Goal: Navigation & Orientation: Find specific page/section

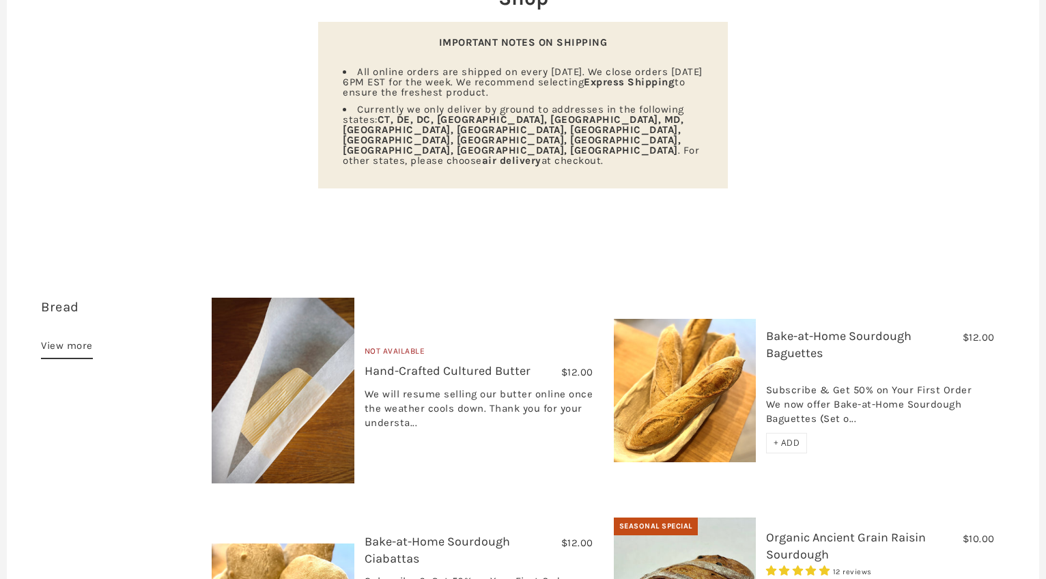
scroll to position [212, 0]
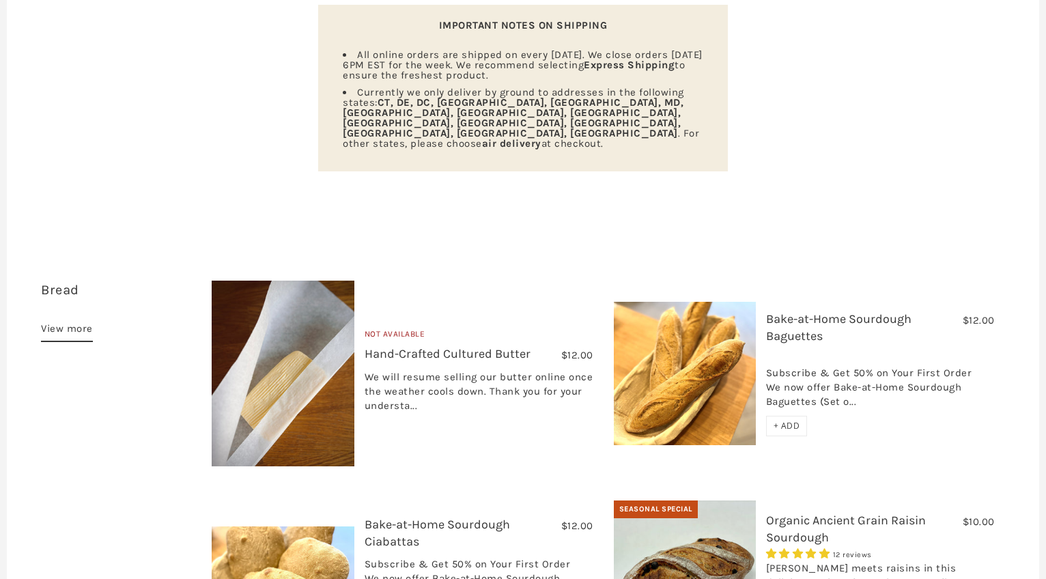
click at [66, 320] on link "View more" at bounding box center [67, 331] width 52 height 22
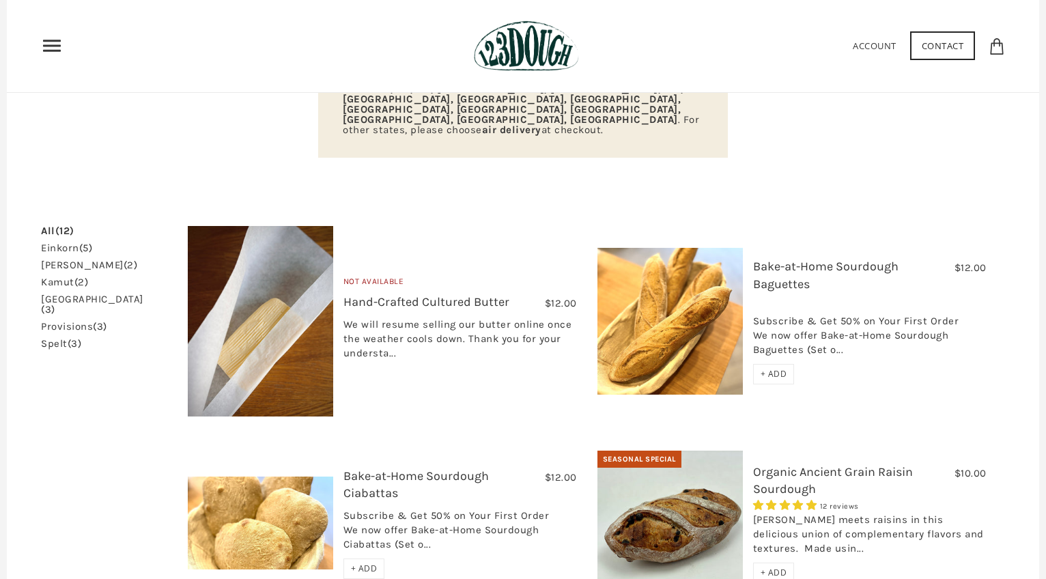
scroll to position [218, 0]
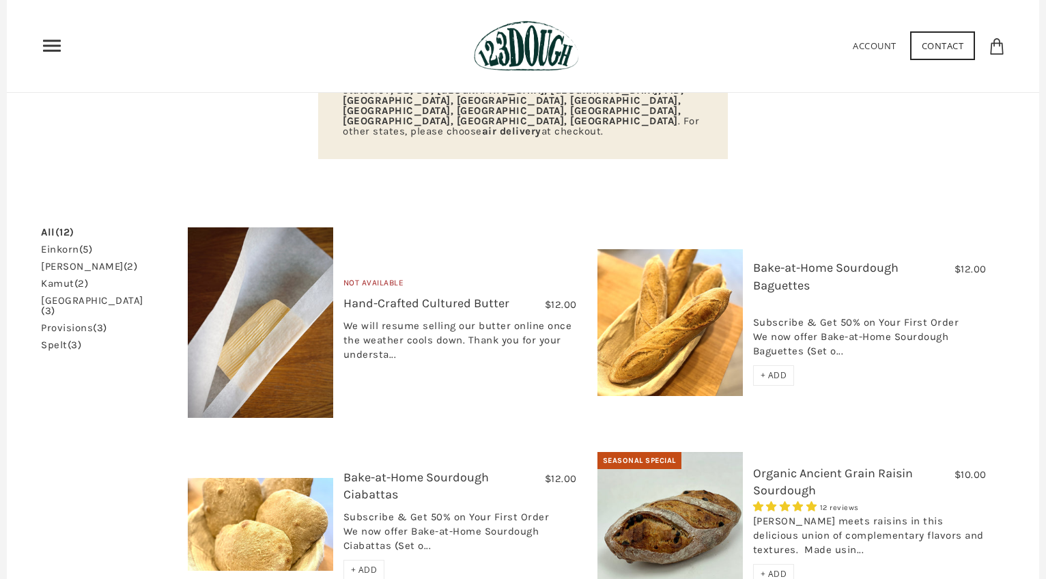
click at [68, 226] on span "(12)" at bounding box center [64, 232] width 19 height 12
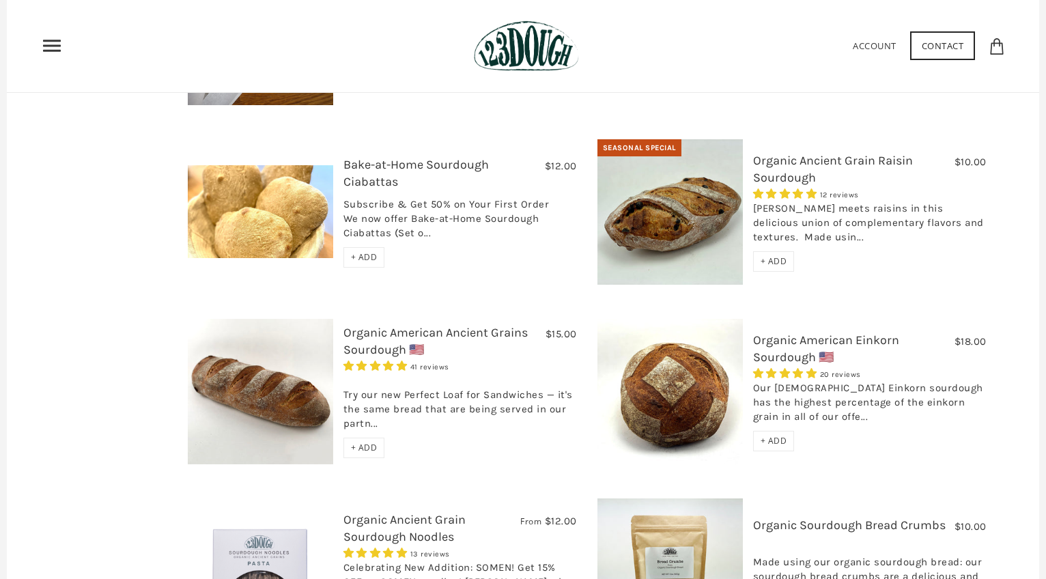
scroll to position [526, 0]
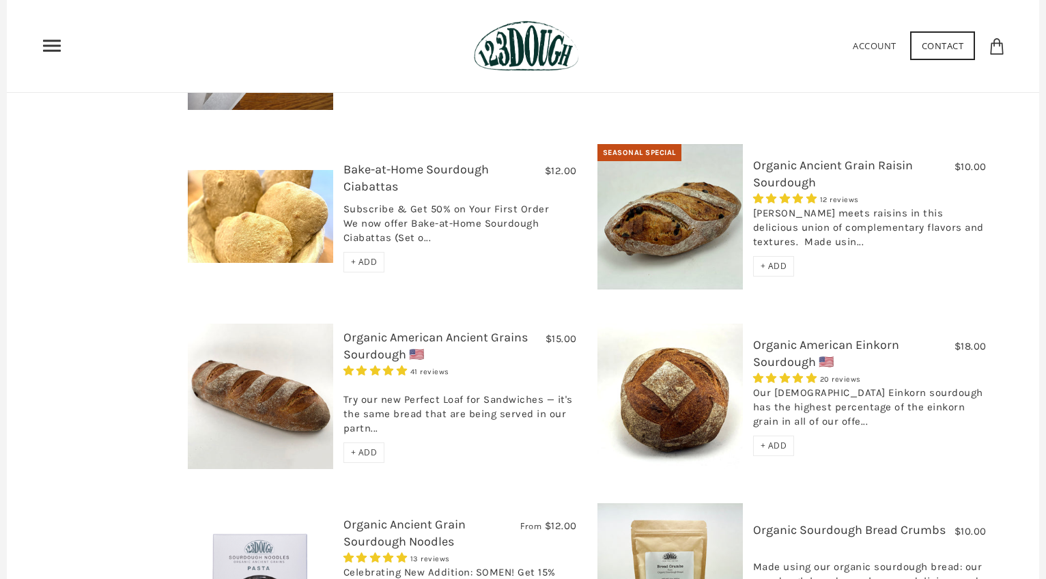
click at [56, 45] on use "Primary" at bounding box center [52, 46] width 18 height 12
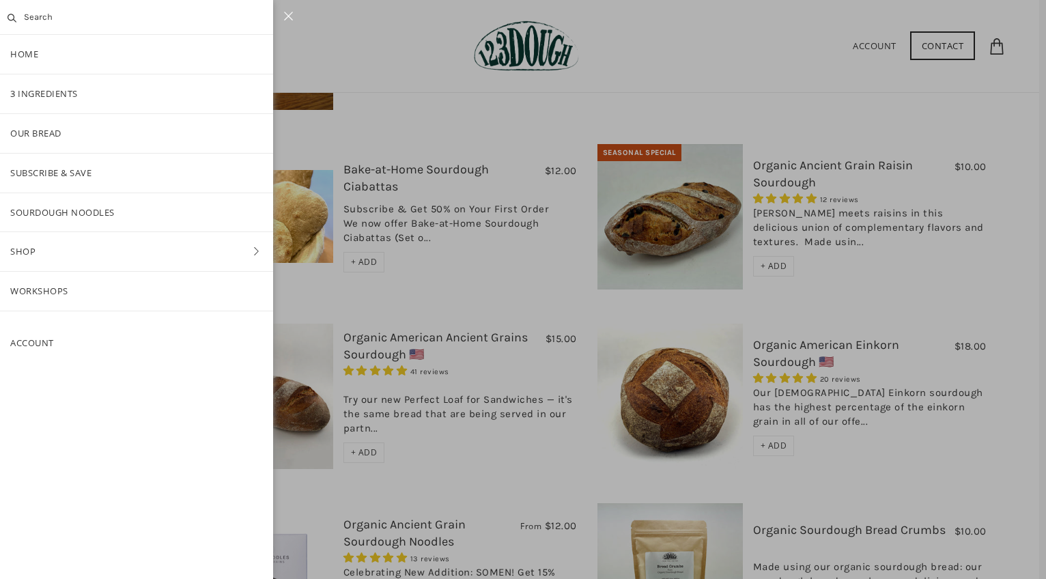
click at [29, 251] on link "Shop" at bounding box center [136, 251] width 273 height 39
click at [32, 126] on link "ALL" at bounding box center [136, 133] width 273 height 39
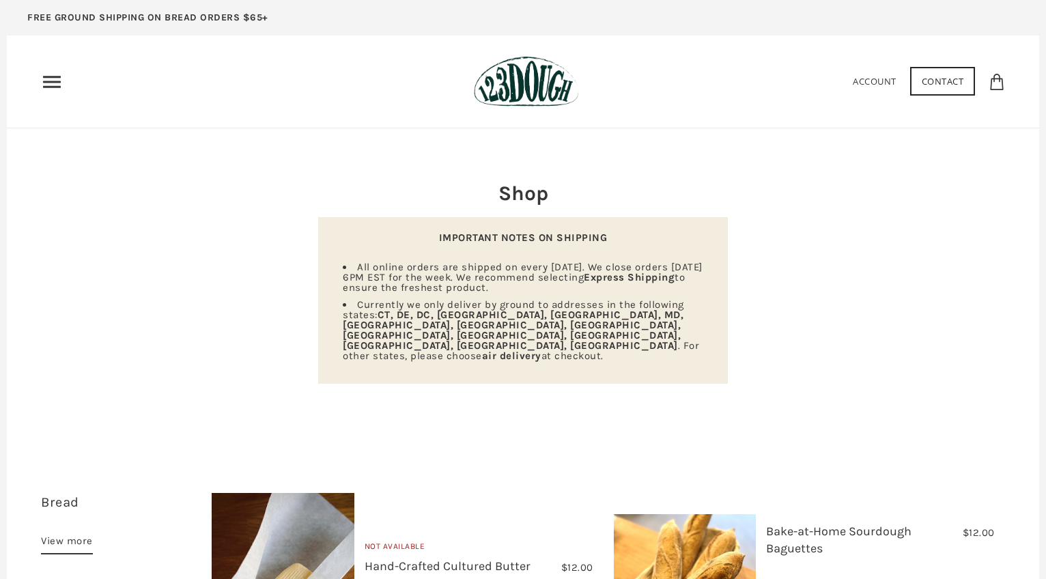
click at [48, 73] on icon "Primary" at bounding box center [52, 82] width 22 height 22
